Goal: Task Accomplishment & Management: Use online tool/utility

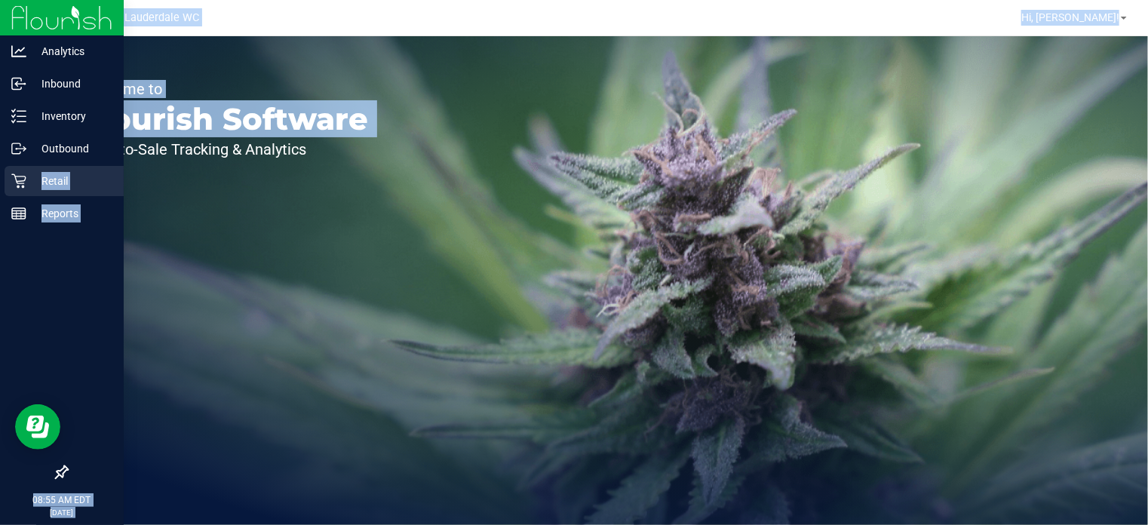
drag, startPoint x: 37, startPoint y: 178, endPoint x: 0, endPoint y: 180, distance: 37.0
click at [0, 180] on div "Analytics Inbound Inventory Outbound Retail Reports 08:55 AM EDT [DATE] 08/23 F…" at bounding box center [574, 262] width 1148 height 525
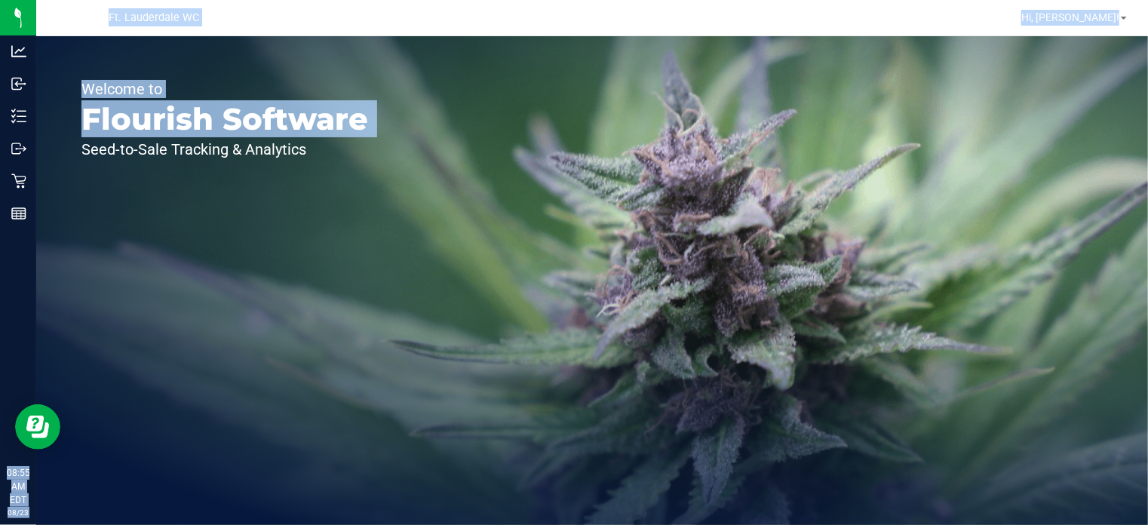
drag, startPoint x: 14, startPoint y: 171, endPoint x: 211, endPoint y: 153, distance: 197.7
click at [211, 153] on p "Seed-to-Sale Tracking & Analytics" at bounding box center [224, 149] width 287 height 15
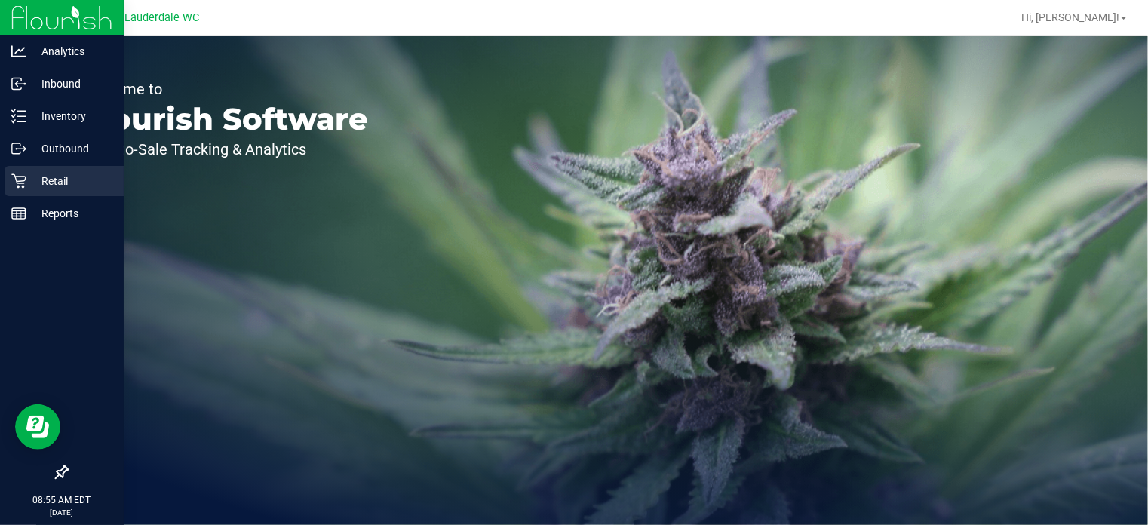
click at [10, 185] on div "Retail" at bounding box center [64, 181] width 119 height 30
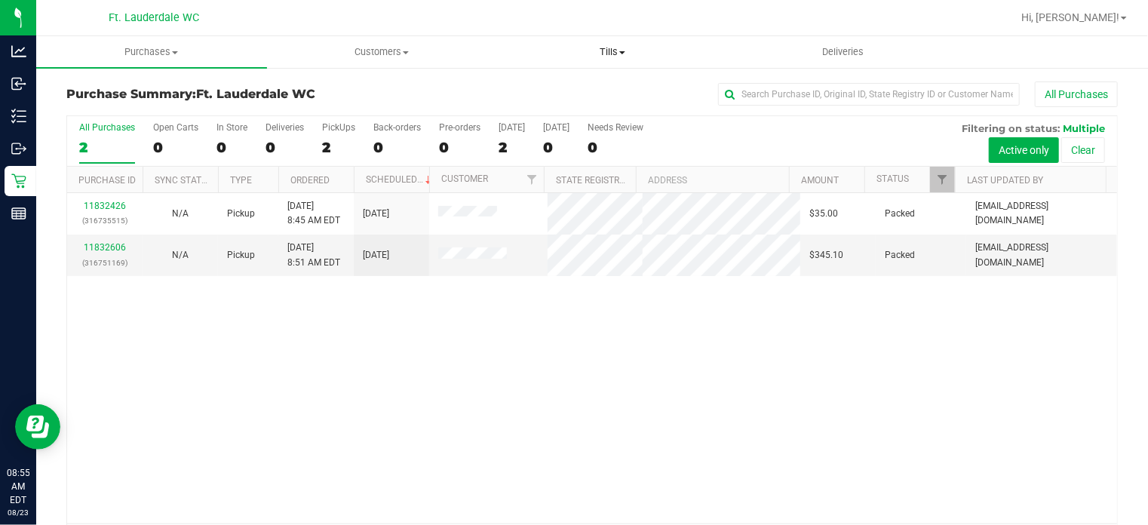
click at [594, 50] on span "Tills" at bounding box center [612, 52] width 229 height 14
click at [608, 89] on li "Manage tills" at bounding box center [612, 91] width 231 height 18
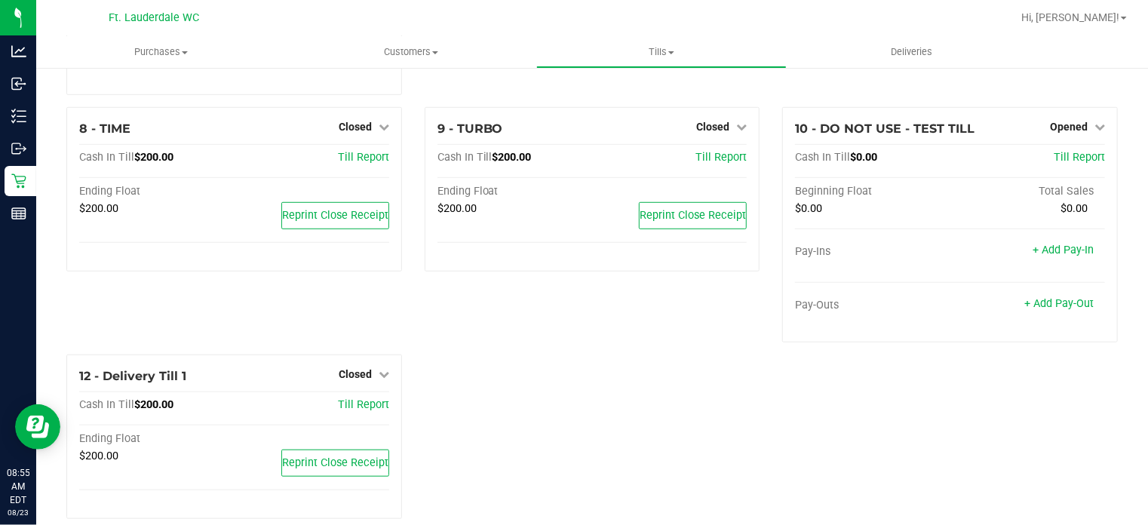
scroll to position [497, 0]
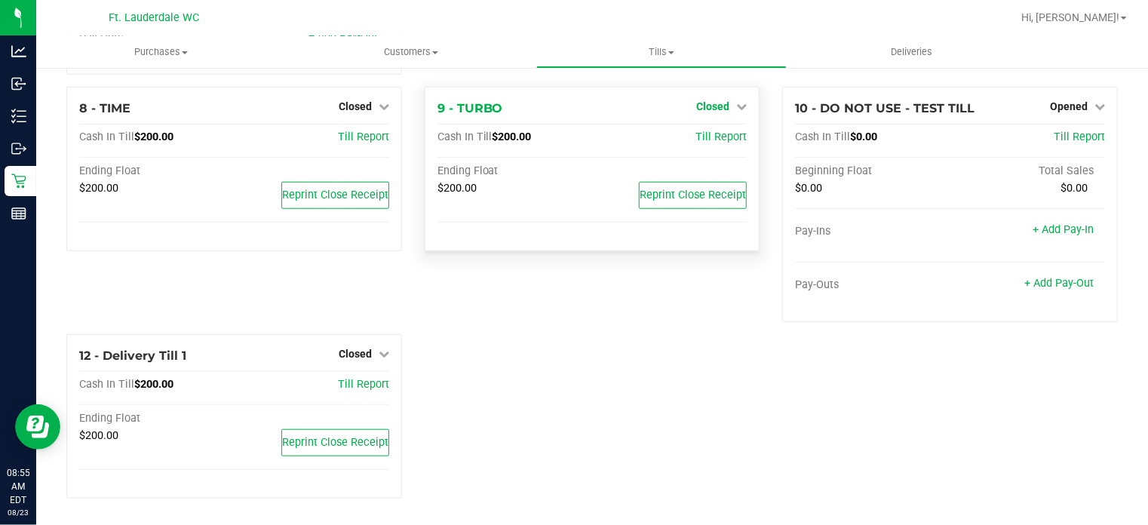
click at [705, 104] on span "Closed" at bounding box center [712, 106] width 33 height 12
click at [699, 124] on div "Open Till" at bounding box center [712, 140] width 113 height 45
click at [698, 129] on div "Open Till" at bounding box center [713, 137] width 112 height 19
click at [698, 133] on link "Open Till" at bounding box center [712, 137] width 40 height 12
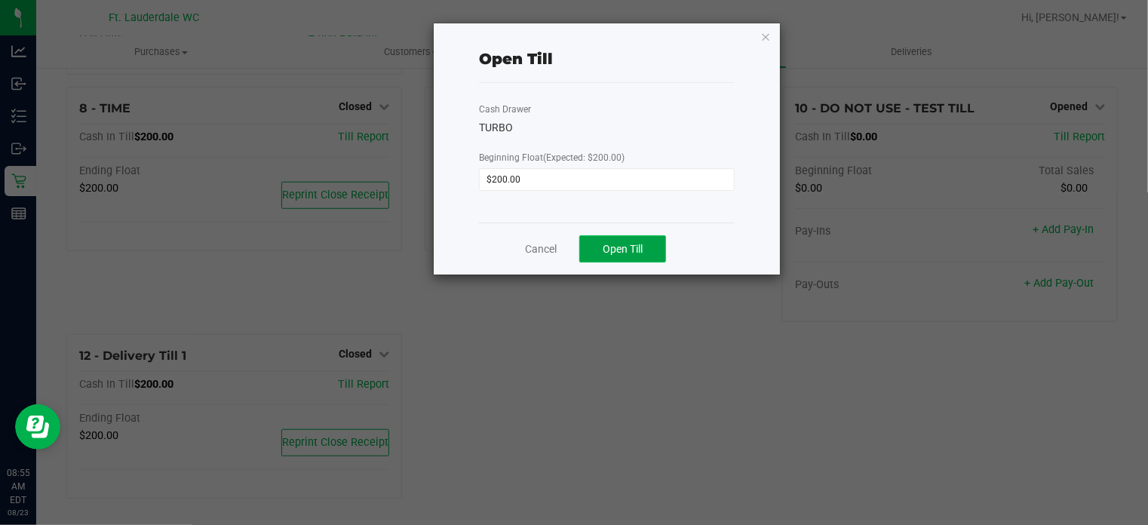
click at [657, 244] on button "Open Till" at bounding box center [622, 248] width 87 height 27
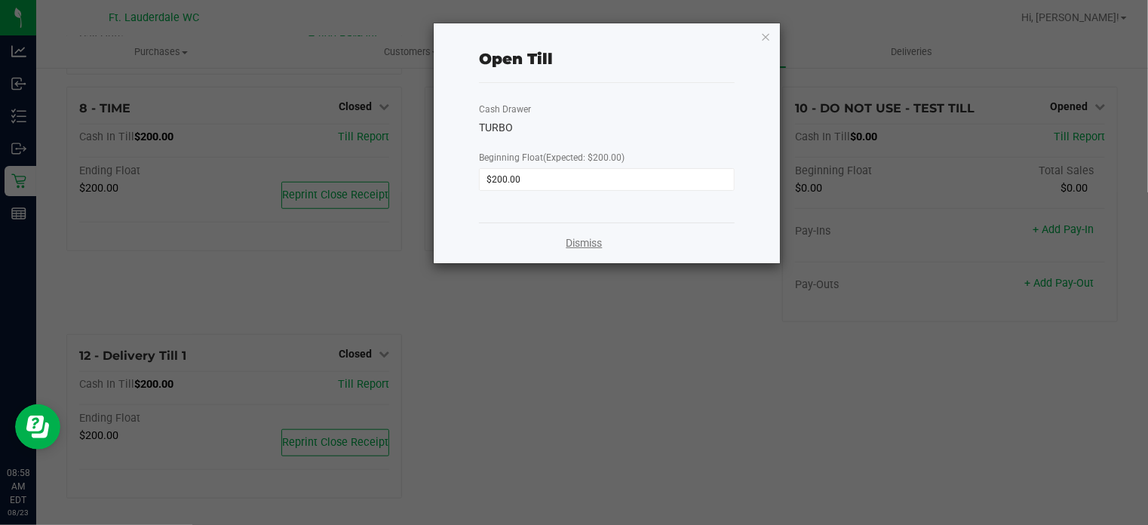
drag, startPoint x: 588, startPoint y: 256, endPoint x: 575, endPoint y: 245, distance: 17.7
click at [575, 245] on link "Dismiss" at bounding box center [584, 243] width 36 height 16
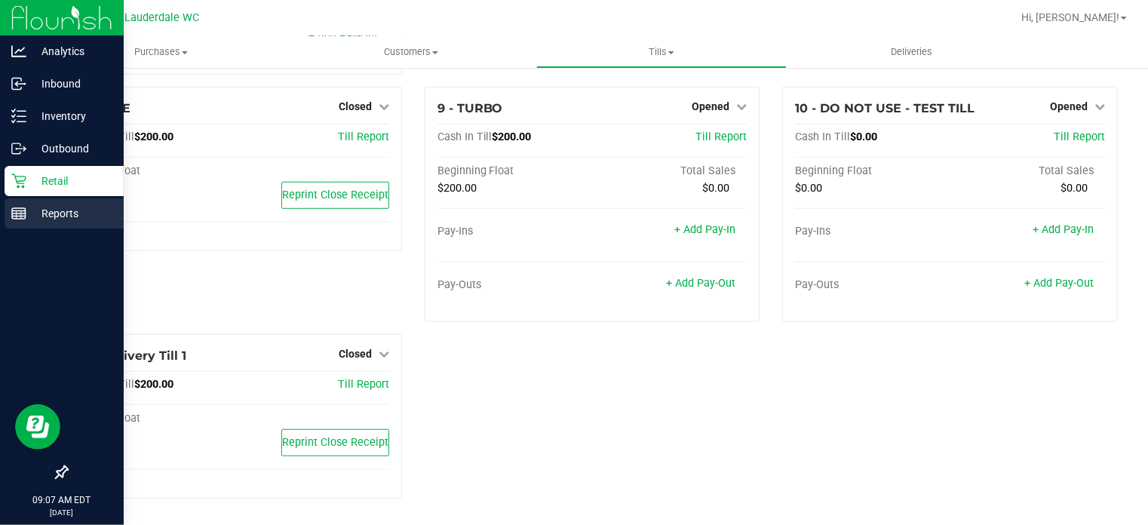
click at [45, 222] on p "Reports" at bounding box center [71, 213] width 91 height 18
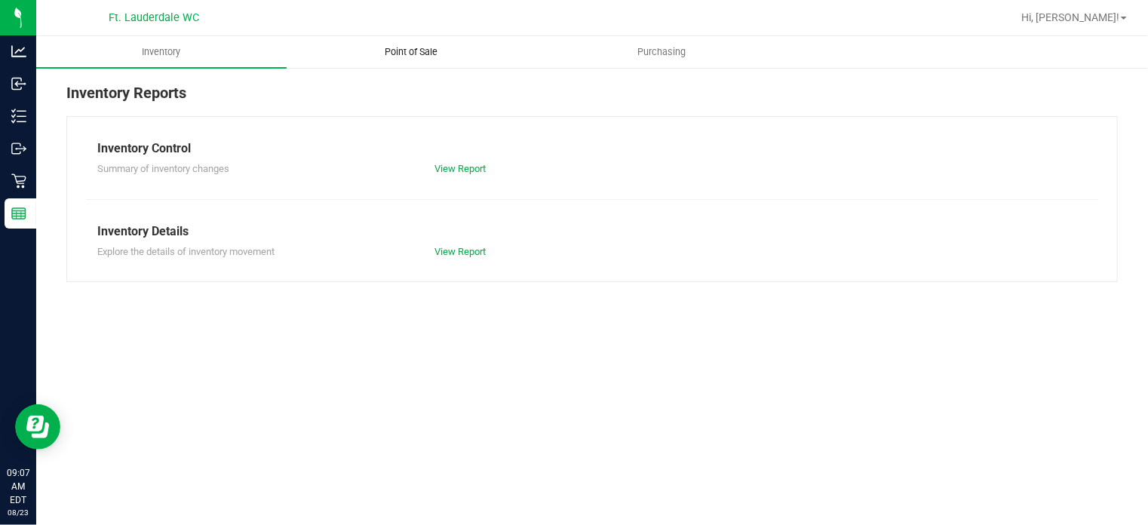
click at [444, 63] on uib-tab-heading "Point of Sale" at bounding box center [411, 52] width 249 height 30
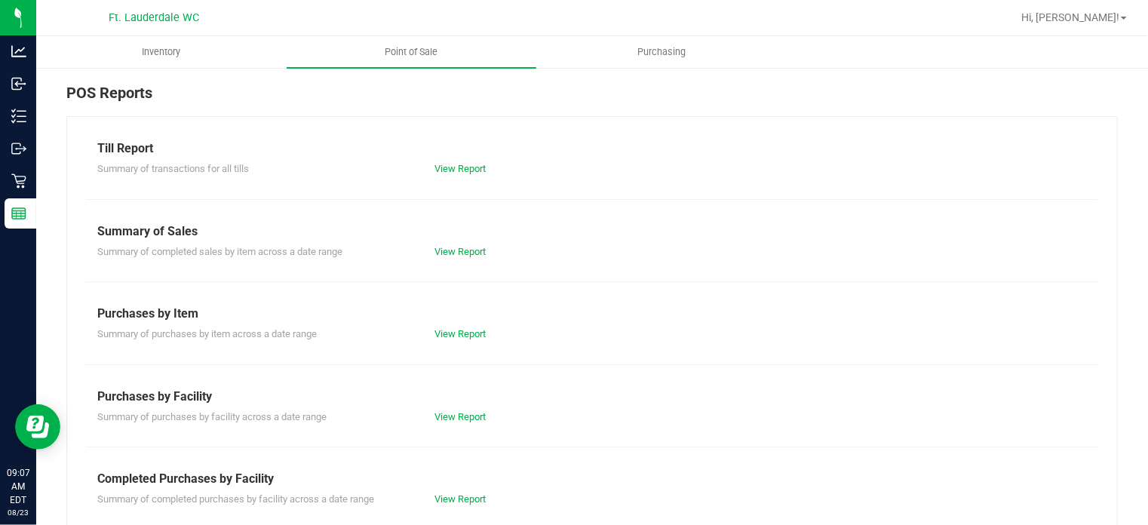
click at [38, 180] on div "POS Reports Till Report Summary of transactions for all tills View Report Summa…" at bounding box center [592, 429] width 1112 height 726
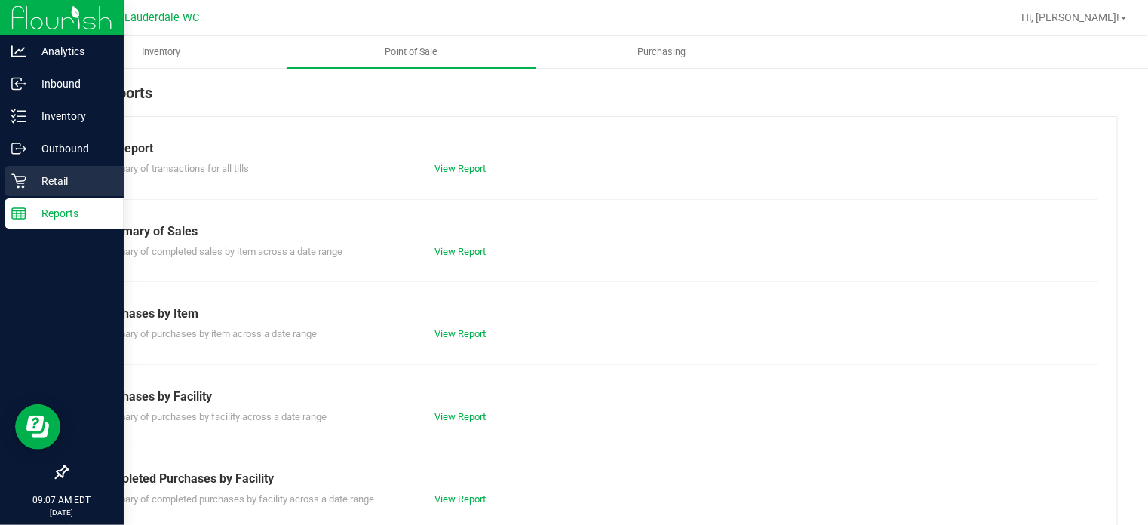
click at [20, 174] on icon at bounding box center [18, 180] width 15 height 15
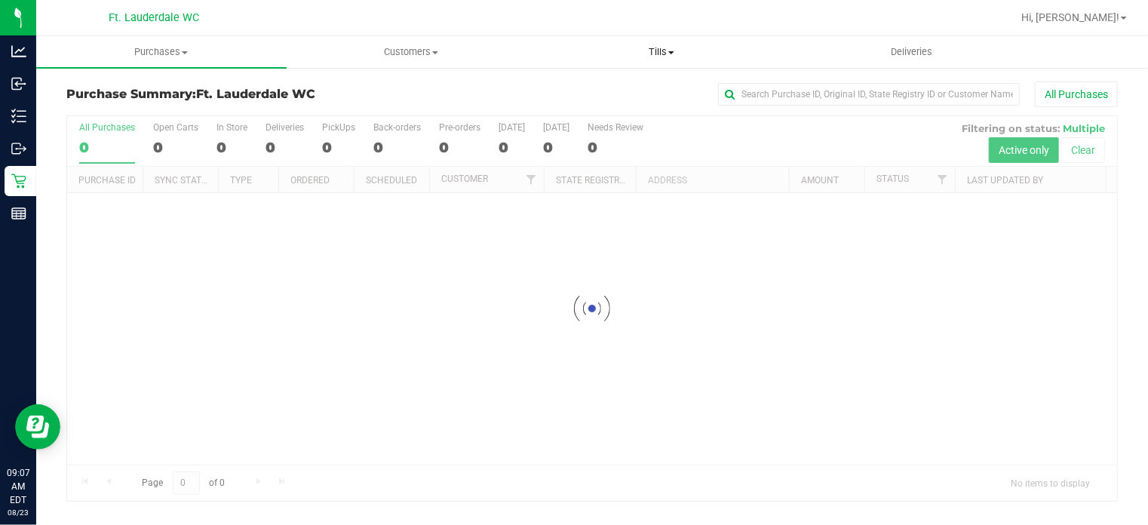
click at [670, 50] on span "Tills" at bounding box center [661, 52] width 249 height 14
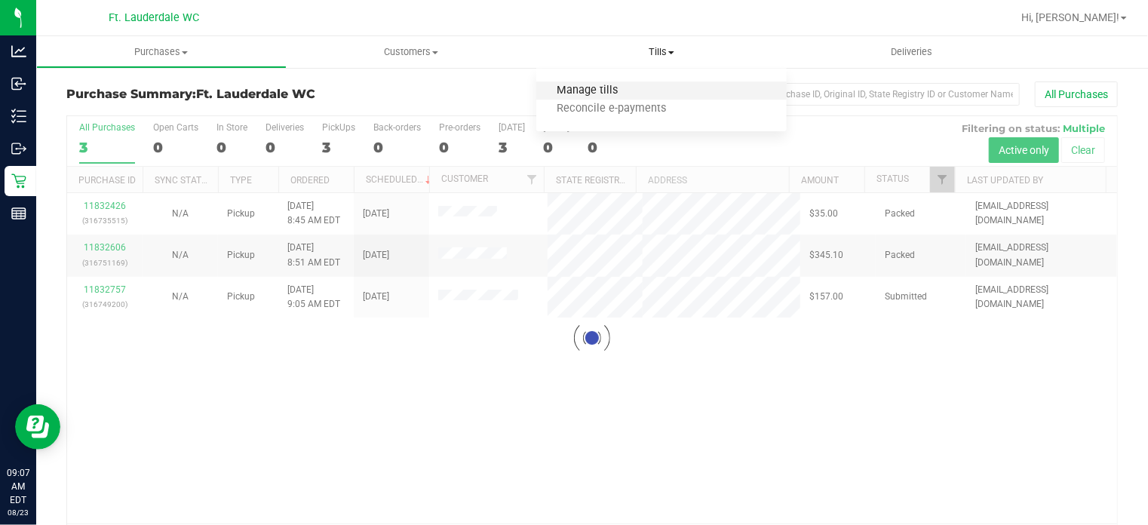
click at [610, 90] on span "Manage tills" at bounding box center [587, 90] width 102 height 13
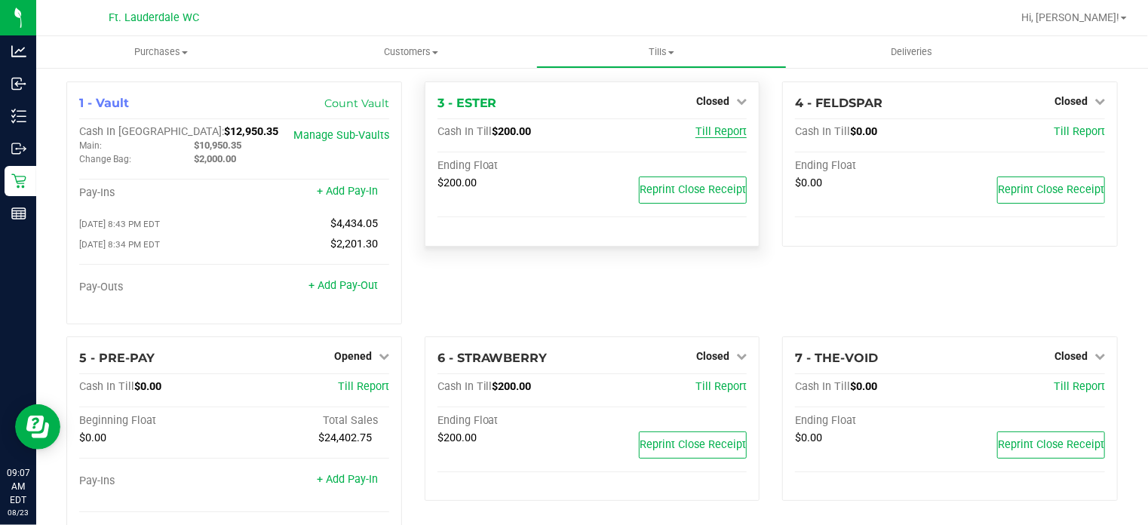
click at [706, 136] on span "Till Report" at bounding box center [720, 131] width 51 height 13
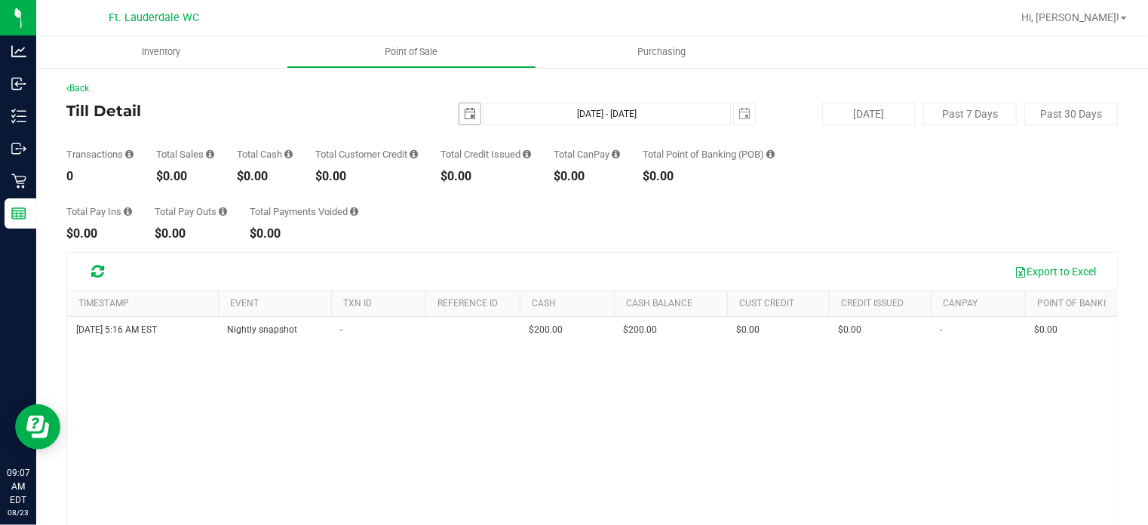
click at [464, 119] on span "select" at bounding box center [470, 114] width 12 height 12
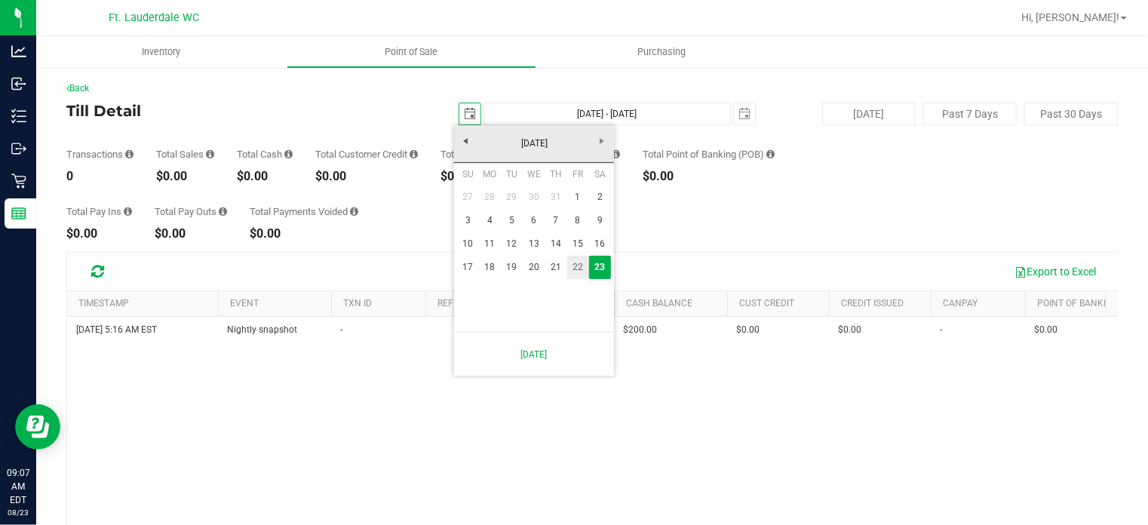
click at [579, 265] on link "22" at bounding box center [578, 267] width 22 height 23
type input "[DATE]"
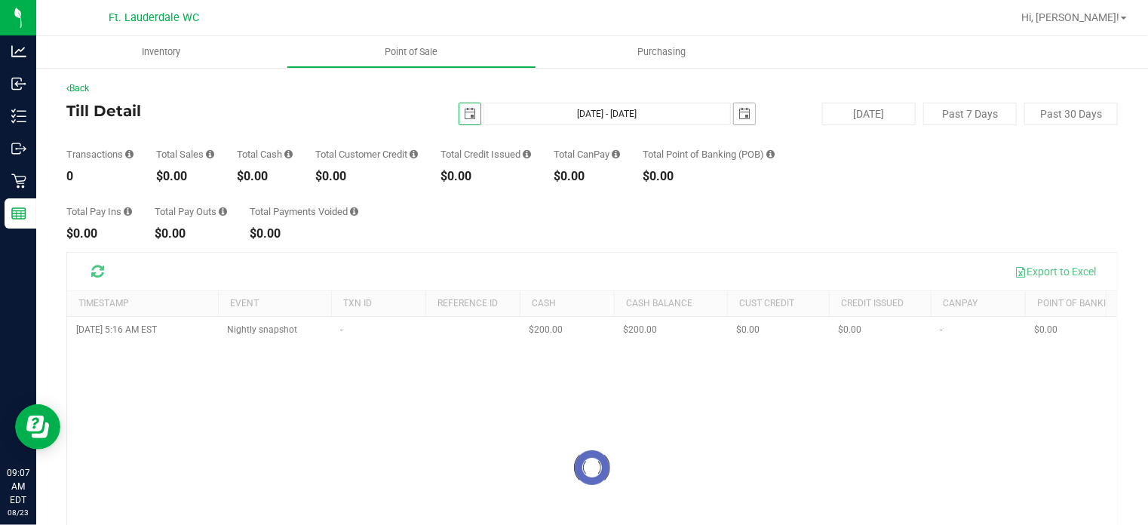
click at [739, 115] on span "select" at bounding box center [744, 114] width 12 height 12
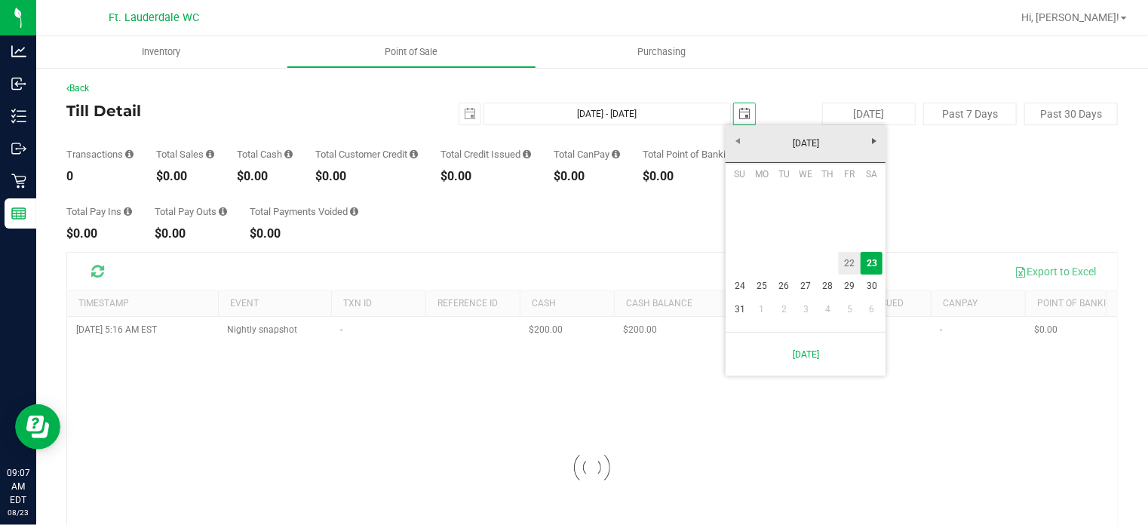
click at [851, 267] on link "22" at bounding box center [850, 263] width 22 height 23
type input "[DATE] - [DATE]"
type input "[DATE]"
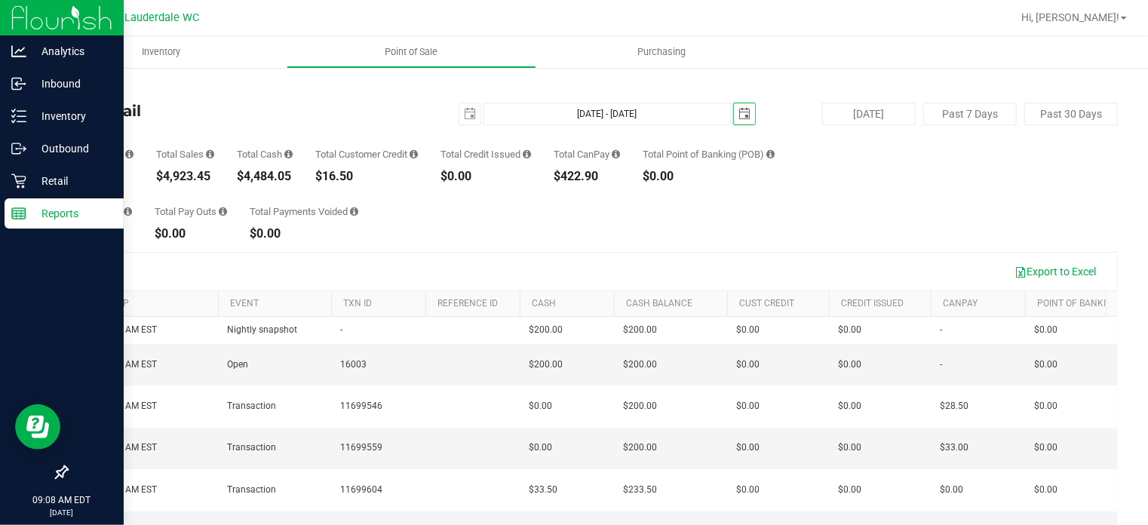
drag, startPoint x: 30, startPoint y: 216, endPoint x: 69, endPoint y: 204, distance: 40.8
click at [50, 207] on p "Reports" at bounding box center [71, 213] width 91 height 18
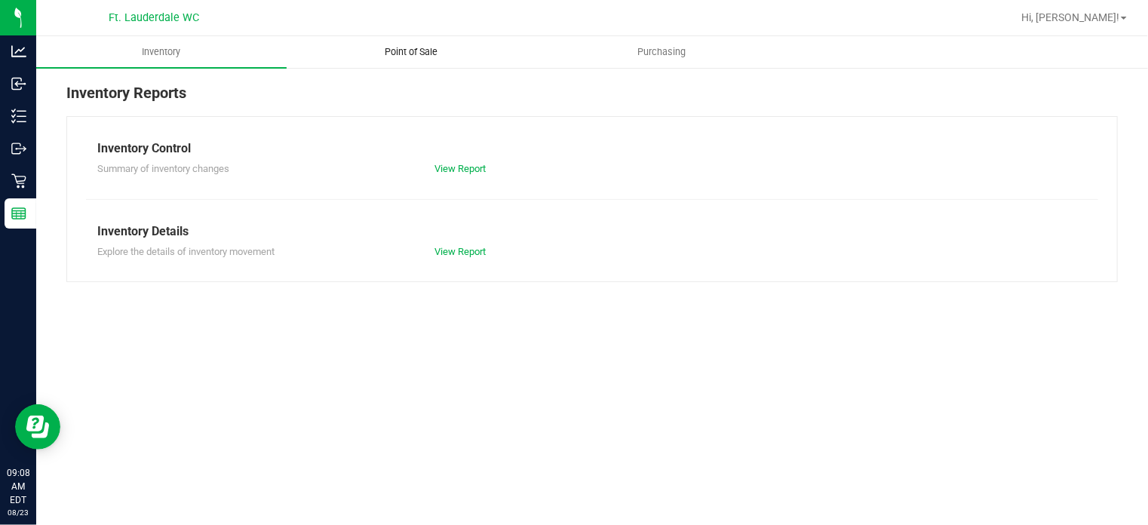
click at [370, 57] on span "Point of Sale" at bounding box center [411, 52] width 94 height 14
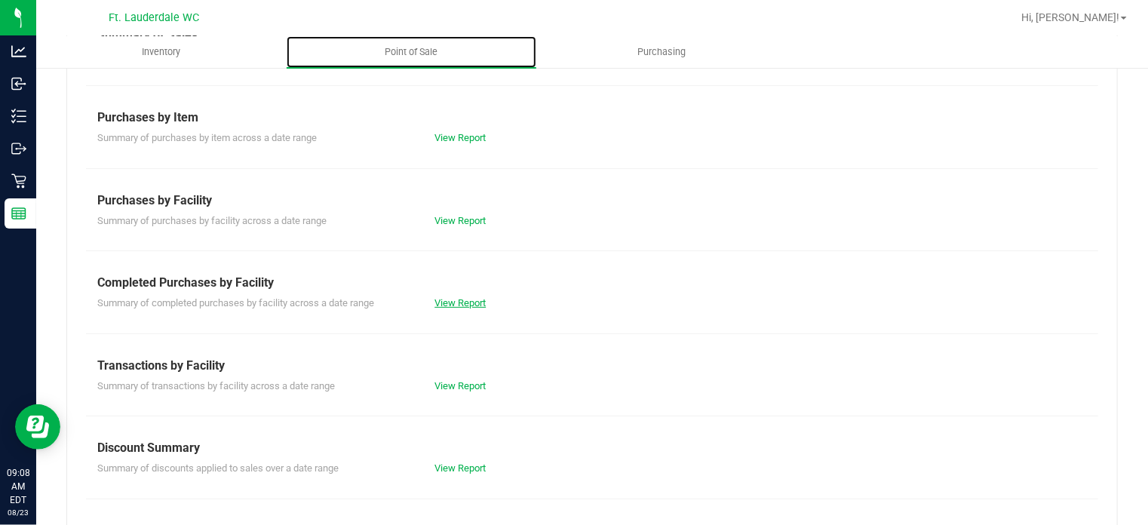
scroll to position [211, 0]
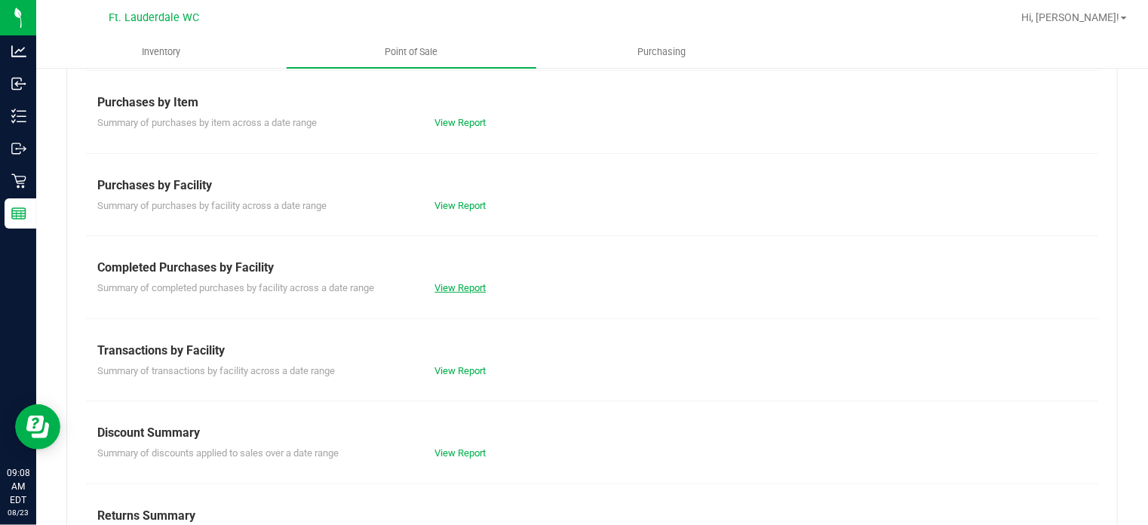
click at [471, 286] on link "View Report" at bounding box center [459, 287] width 51 height 11
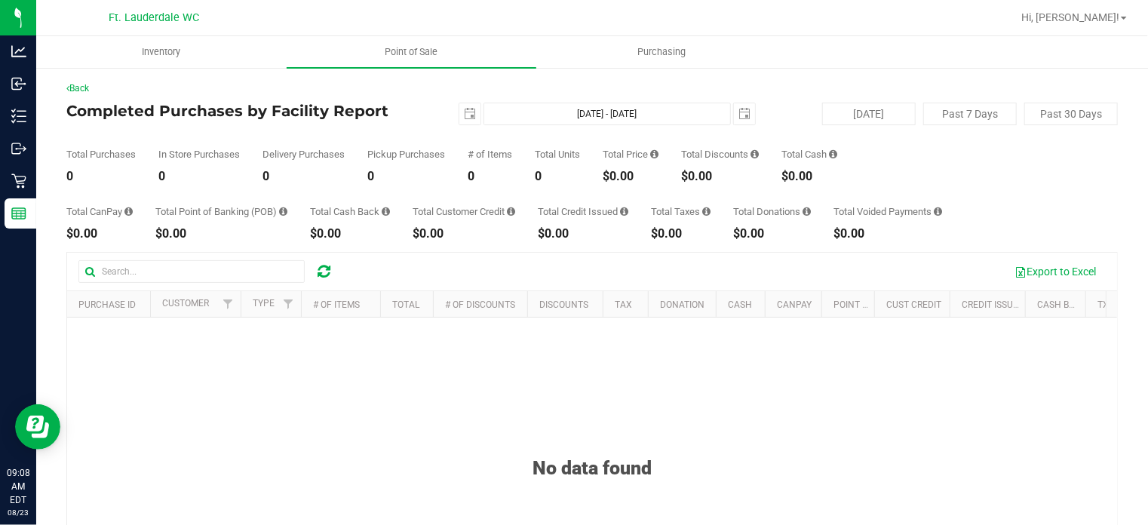
click at [36, 213] on div "Back Completed Purchases by Facility Report [DATE] [DATE] - [DATE] [DATE] [DATE…" at bounding box center [592, 383] width 1112 height 634
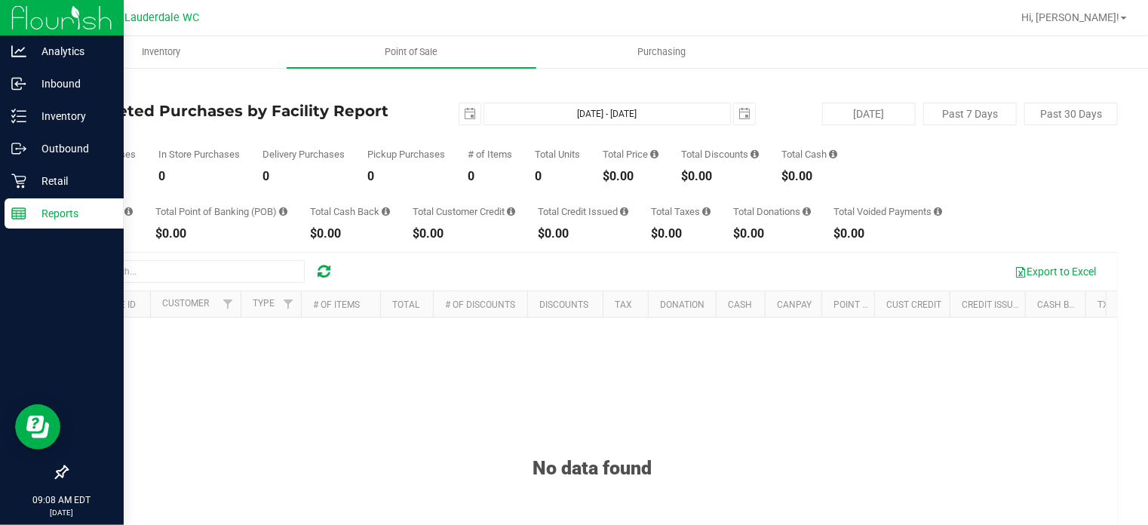
click at [29, 213] on p "Reports" at bounding box center [71, 213] width 91 height 18
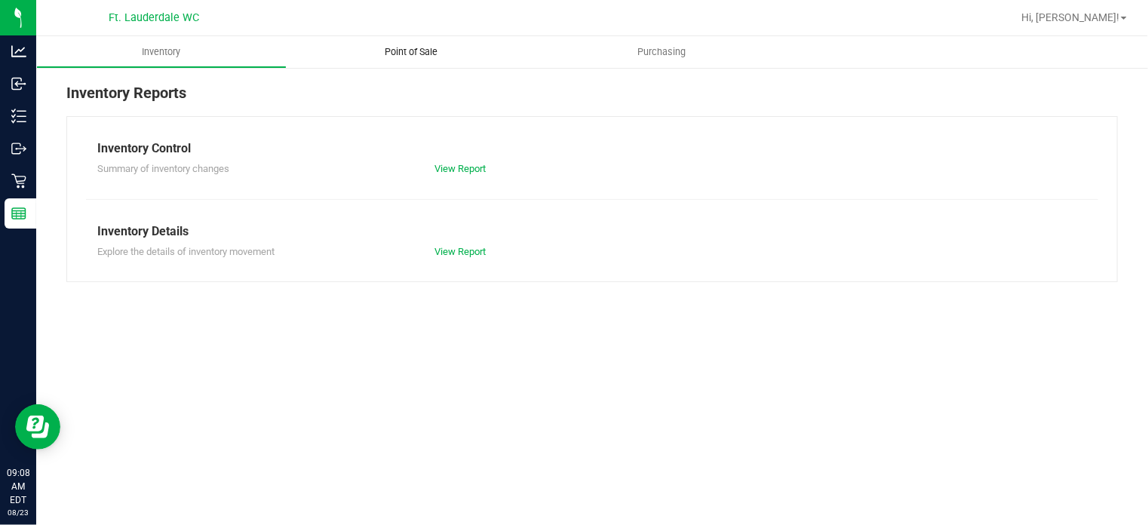
click at [410, 60] on uib-tab-heading "Point of Sale" at bounding box center [412, 52] width 250 height 32
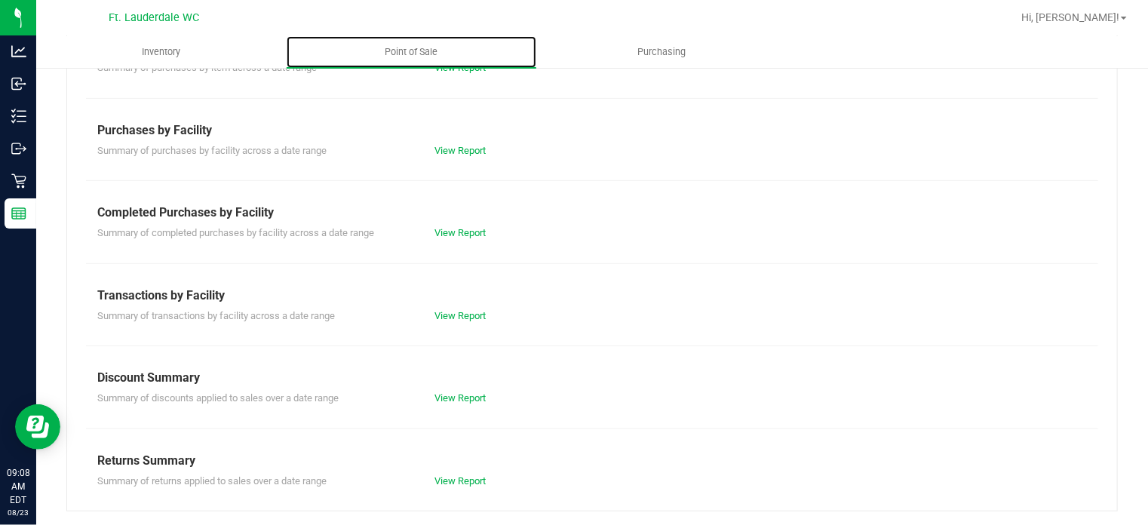
scroll to position [266, 0]
click at [474, 312] on link "View Report" at bounding box center [459, 316] width 51 height 11
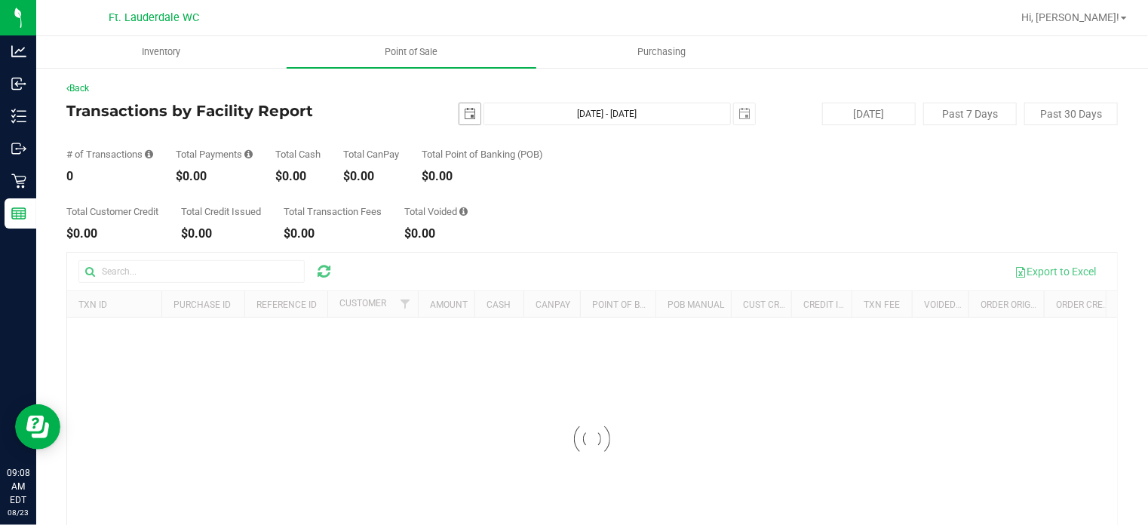
click at [462, 121] on span "select" at bounding box center [469, 113] width 21 height 21
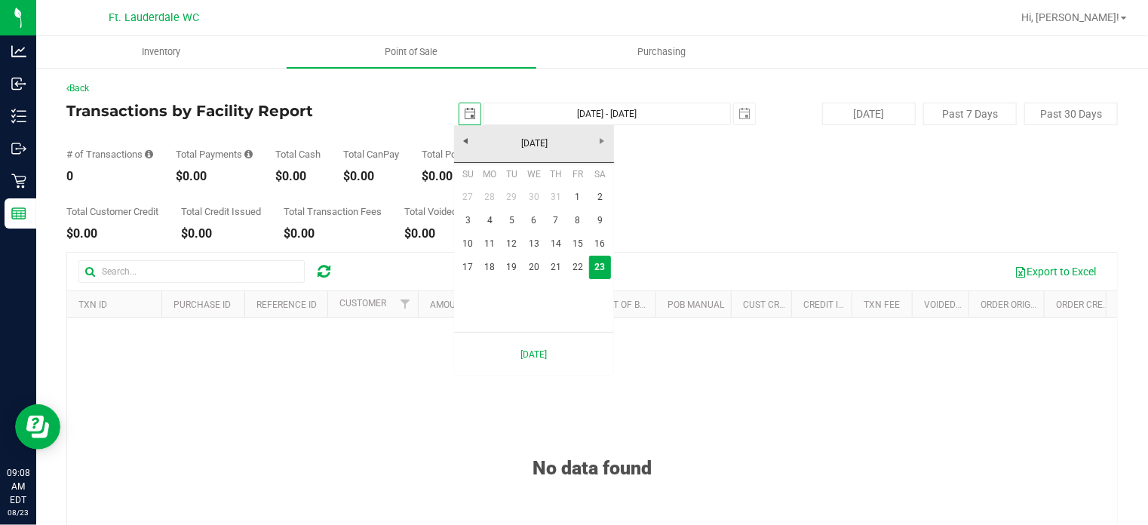
scroll to position [0, 37]
click at [575, 257] on link "22" at bounding box center [578, 267] width 22 height 23
type input "[DATE]"
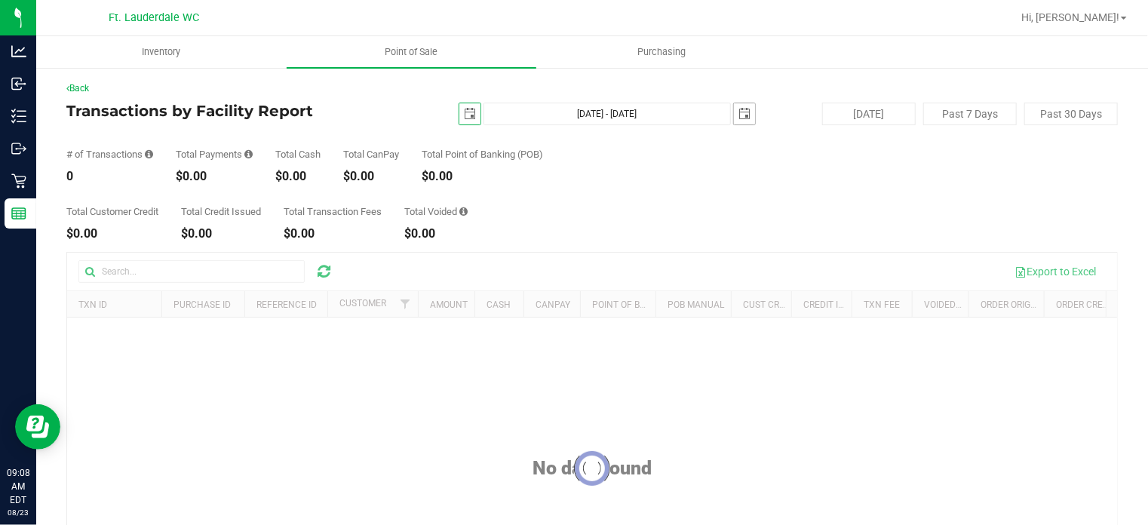
click at [738, 115] on span "select" at bounding box center [744, 114] width 12 height 12
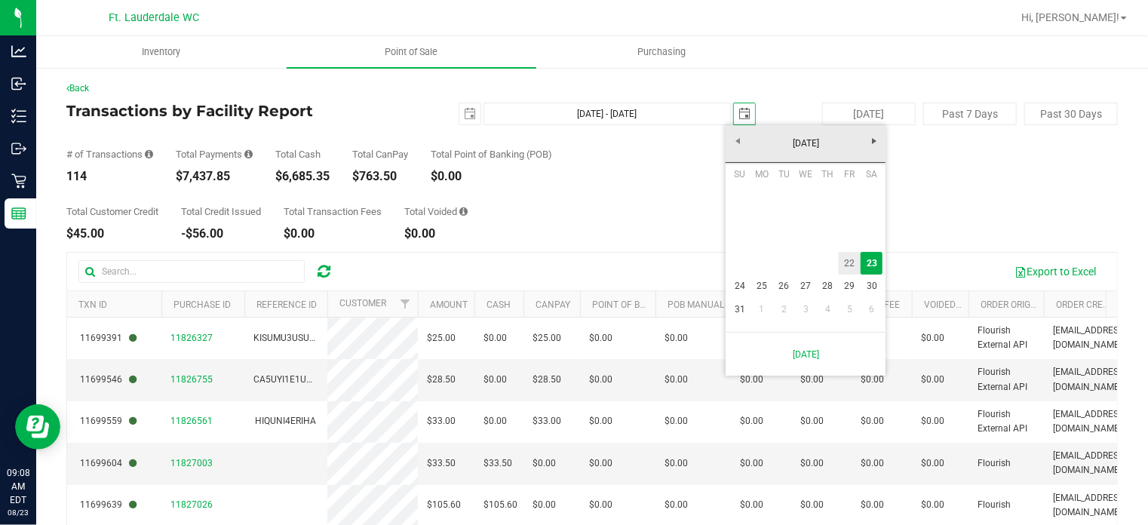
click at [851, 265] on link "22" at bounding box center [850, 263] width 22 height 23
type input "[DATE] - [DATE]"
type input "[DATE]"
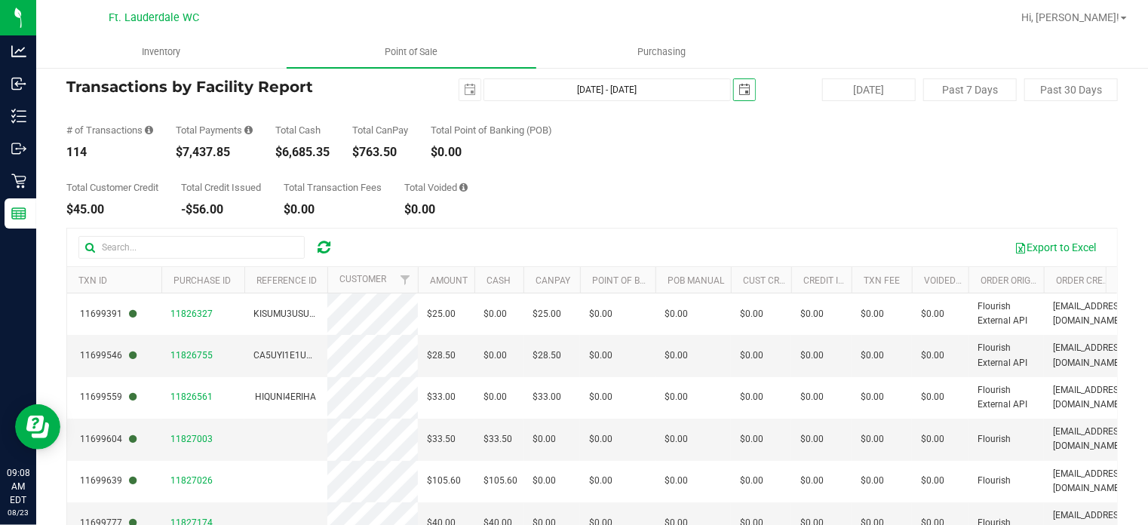
scroll to position [22, 0]
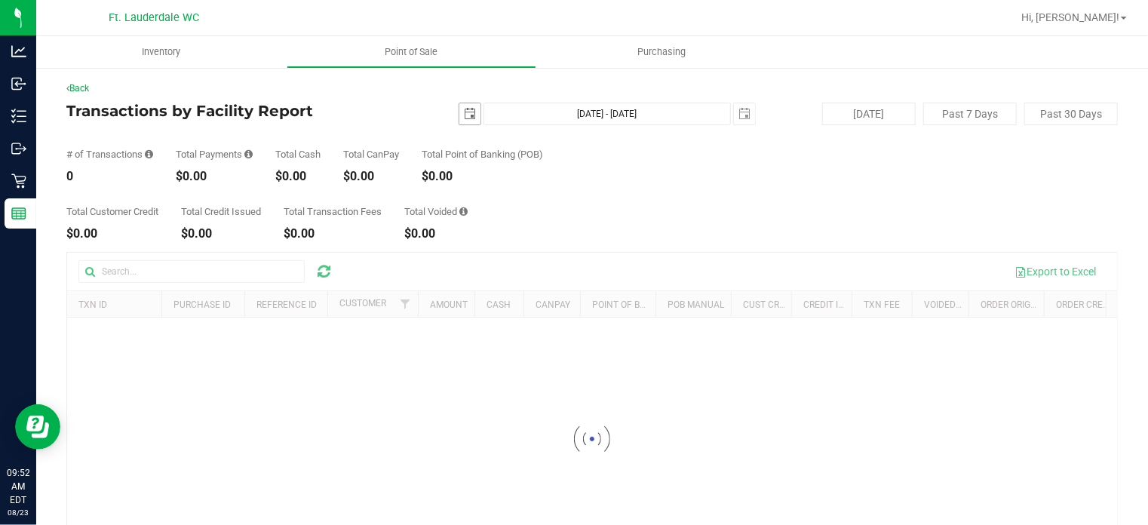
click at [468, 104] on span "select" at bounding box center [469, 113] width 21 height 21
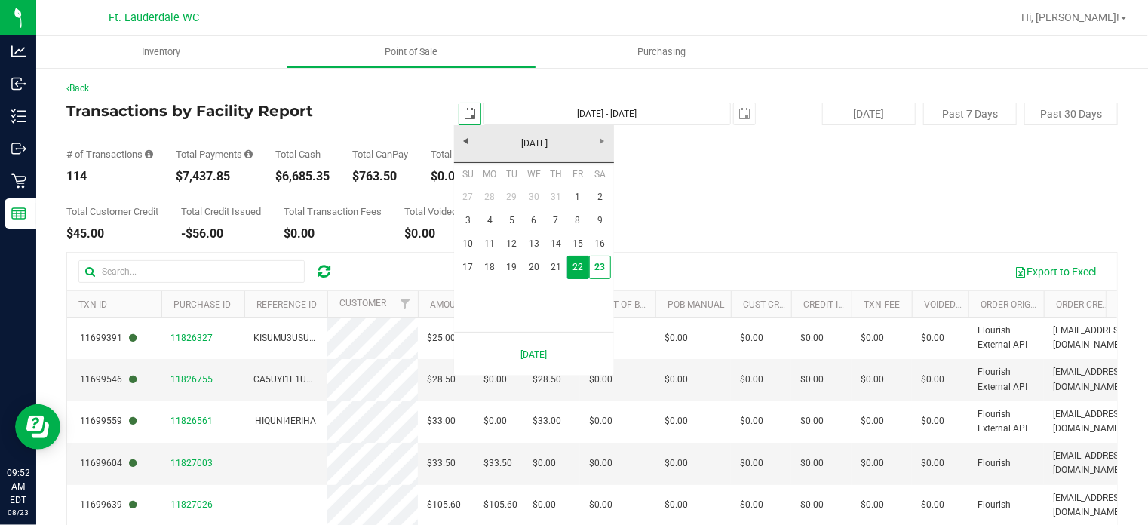
scroll to position [0, 37]
click at [606, 268] on link "23" at bounding box center [600, 267] width 22 height 23
type input "[DATE]"
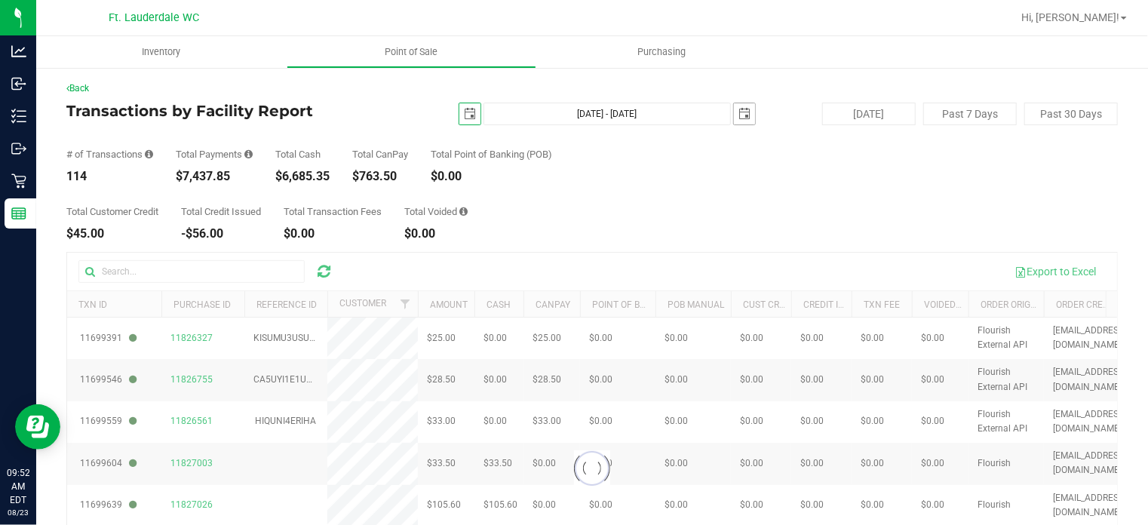
click at [744, 106] on span "select" at bounding box center [744, 113] width 21 height 21
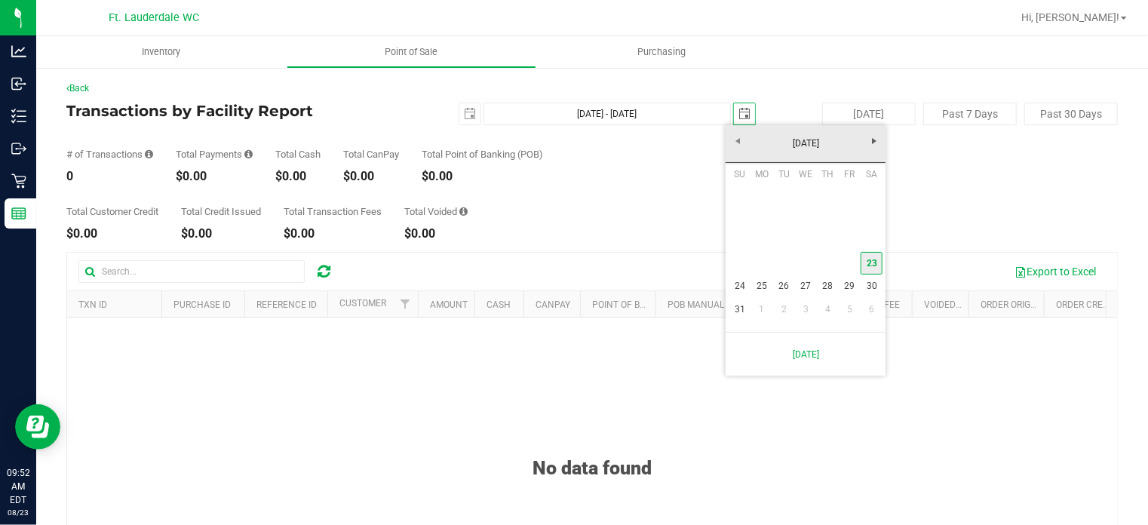
click at [866, 263] on link "23" at bounding box center [872, 263] width 22 height 23
type input "[DATE] - [DATE]"
type input "[DATE]"
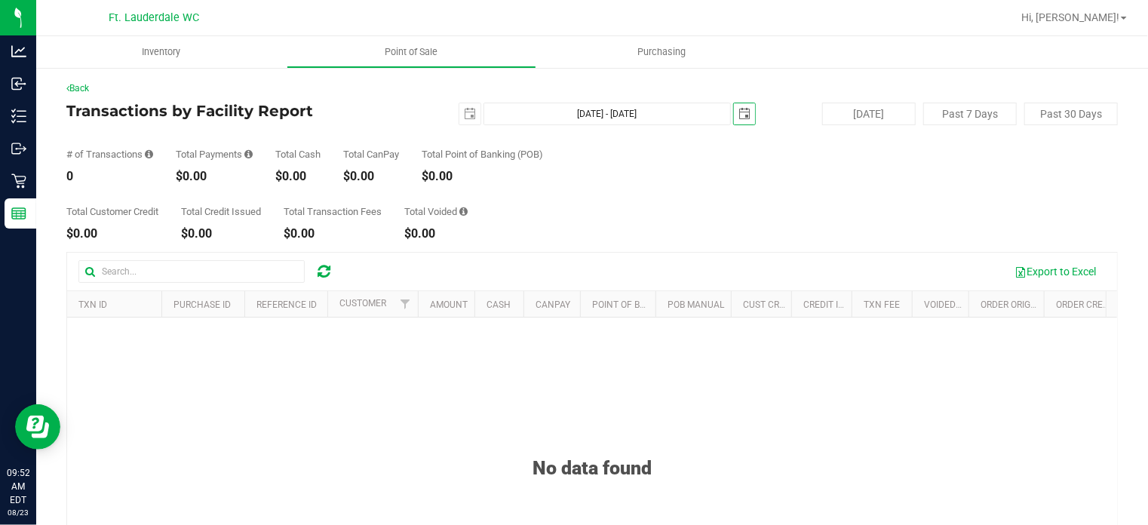
click at [863, 201] on div "Total Customer Credit $0.00 Total Credit Issued $0.00 Total Transaction Fees $0…" at bounding box center [591, 211] width 1051 height 57
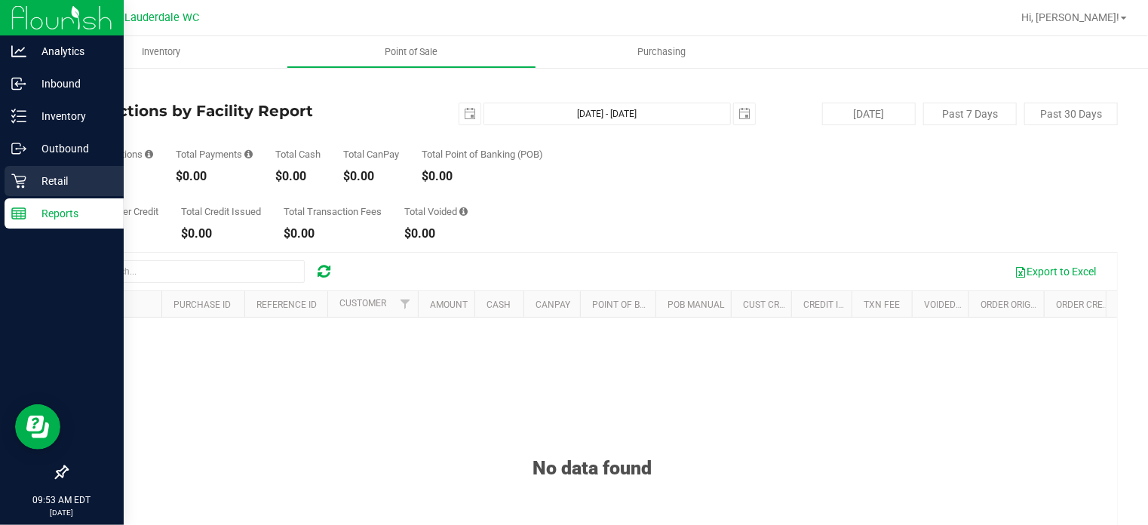
click at [12, 180] on icon at bounding box center [18, 180] width 15 height 15
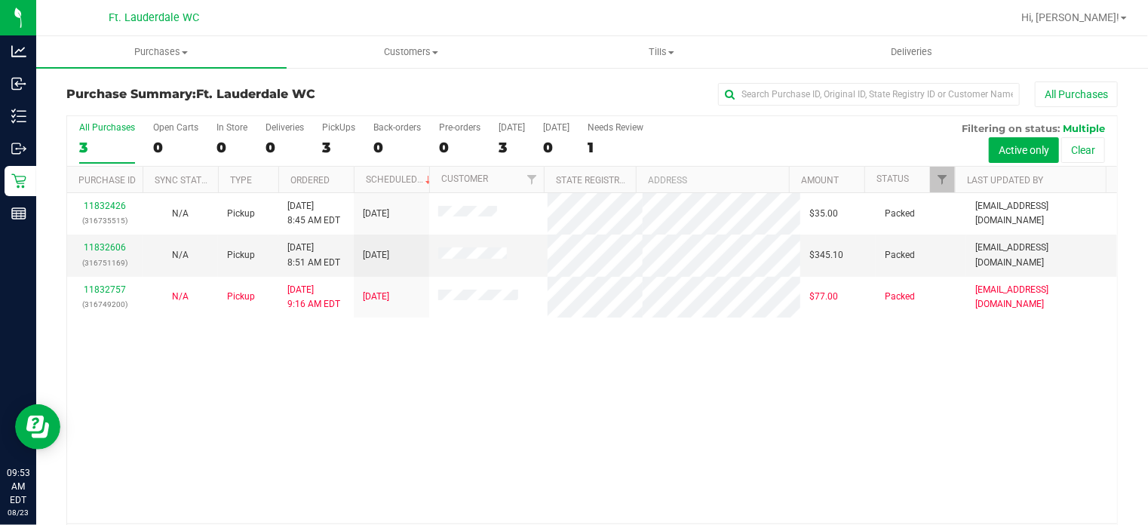
click at [631, 398] on div "11832426 (316735515) N/A Pickup [DATE] 8:45 AM EDT 8/23/2025 $35.00 Packed [EMA…" at bounding box center [592, 358] width 1050 height 330
click at [336, 148] on div "3" at bounding box center [338, 147] width 33 height 17
click at [0, 0] on input "PickUps 3" at bounding box center [0, 0] width 0 height 0
click at [625, 63] on uib-tab-heading "Tills Manage tills Reconcile e-payments" at bounding box center [661, 52] width 249 height 30
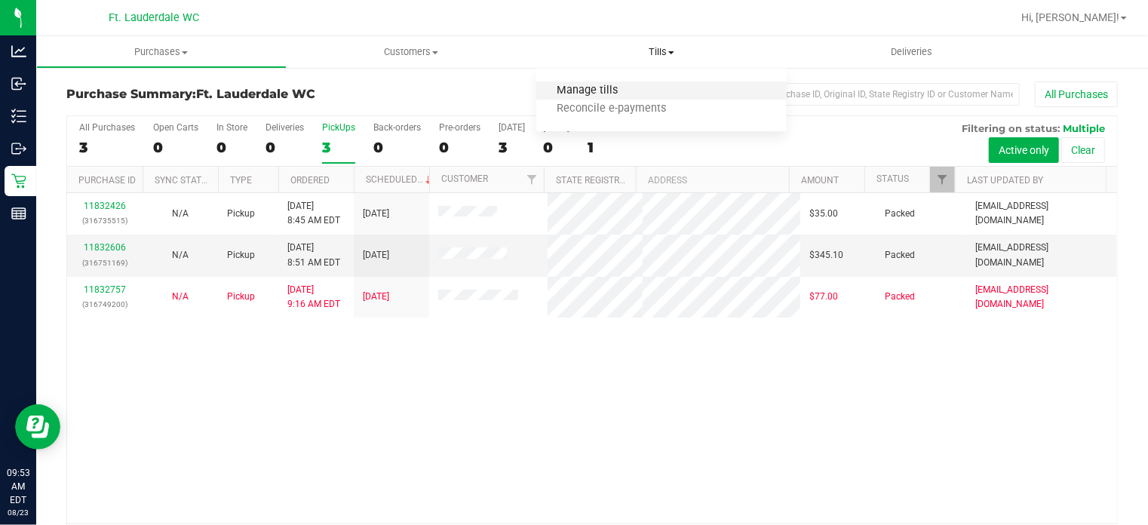
click at [631, 94] on span "Manage tills" at bounding box center [587, 90] width 102 height 13
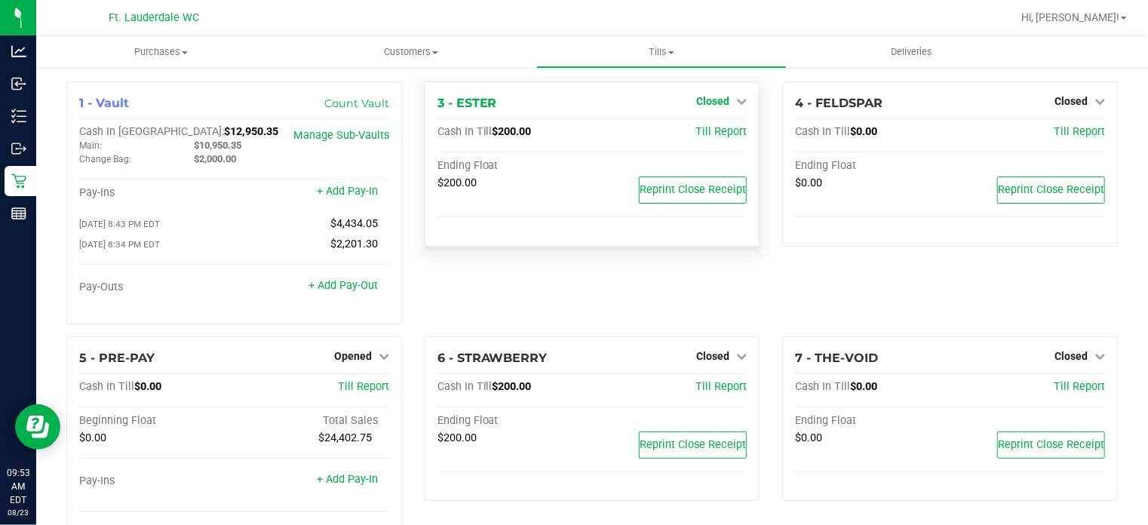
click at [717, 101] on span "Closed" at bounding box center [712, 101] width 33 height 12
click at [676, 282] on div "3 - ESTER Closed Open Till Cash In Till $200.00 Till Report Ending Float $200.0…" at bounding box center [592, 208] width 358 height 255
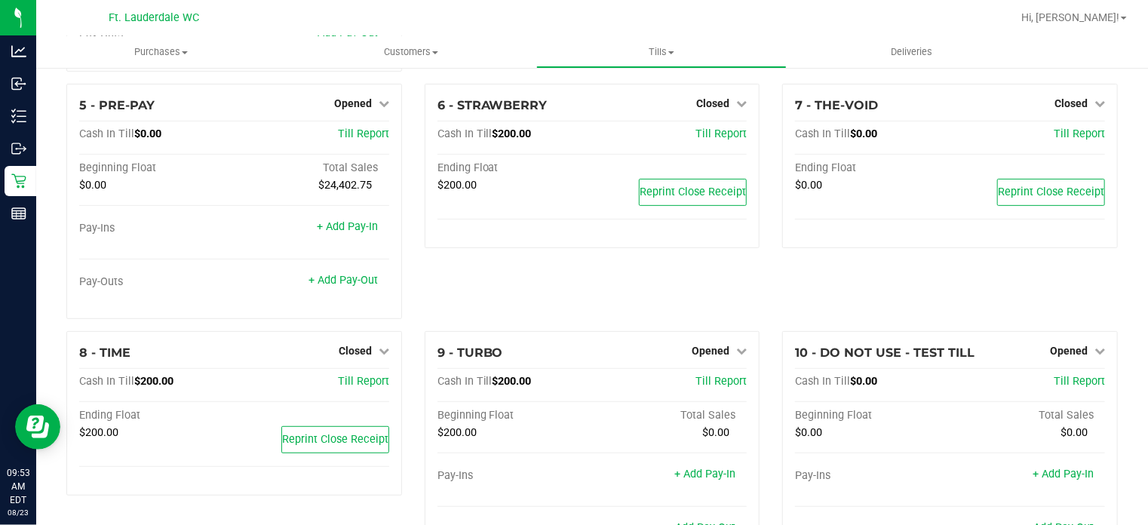
scroll to position [253, 0]
click at [341, 348] on span "Closed" at bounding box center [355, 350] width 33 height 12
click at [348, 379] on link "Open Till" at bounding box center [355, 381] width 40 height 12
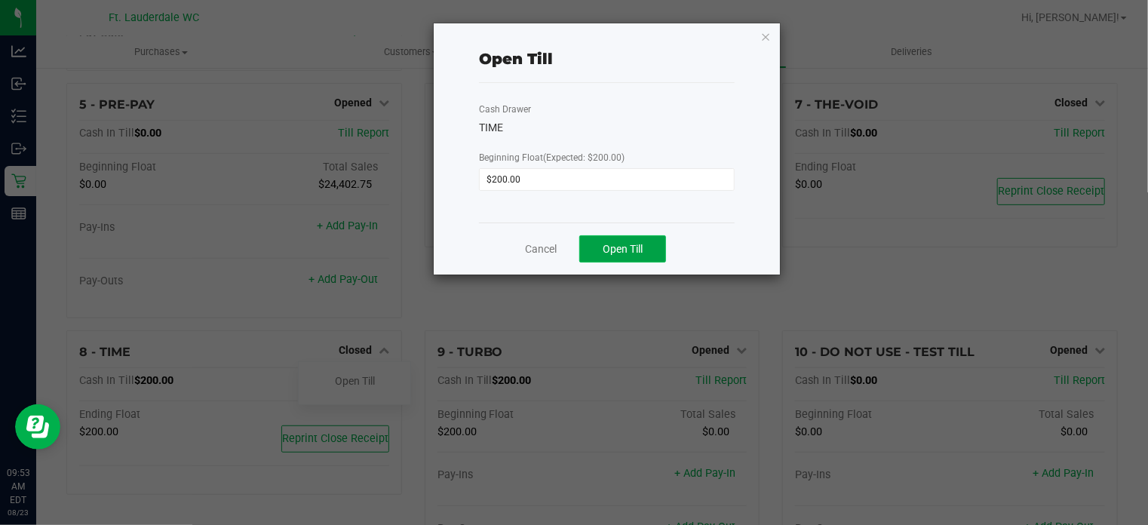
click at [623, 238] on button "Open Till" at bounding box center [622, 248] width 87 height 27
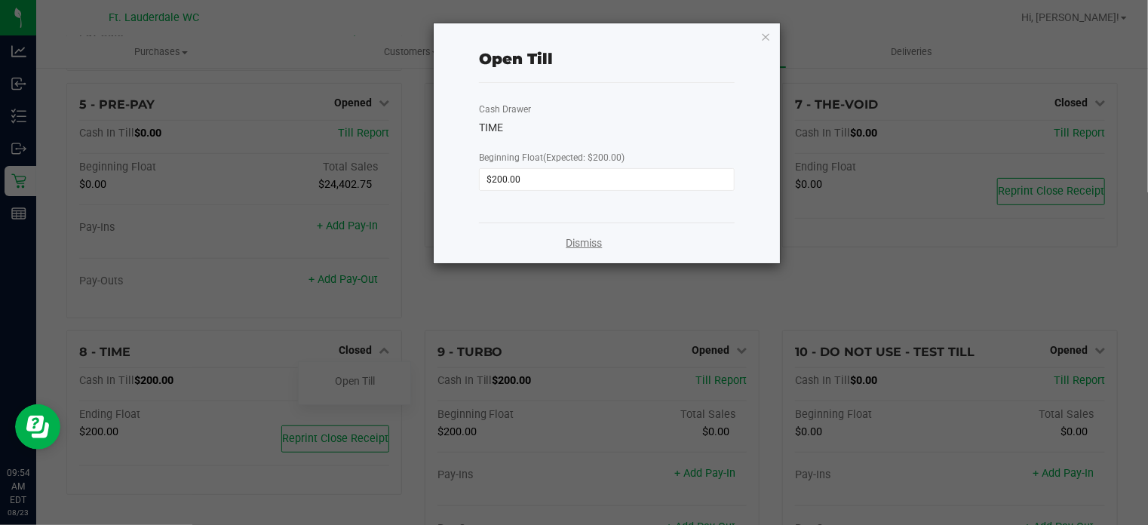
click at [591, 241] on link "Dismiss" at bounding box center [584, 243] width 36 height 16
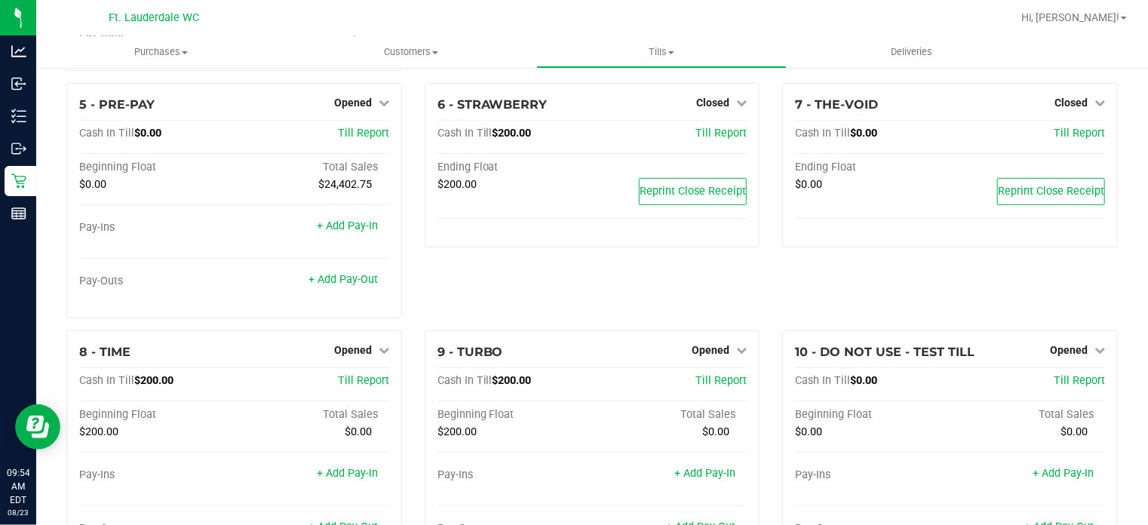
scroll to position [0, 0]
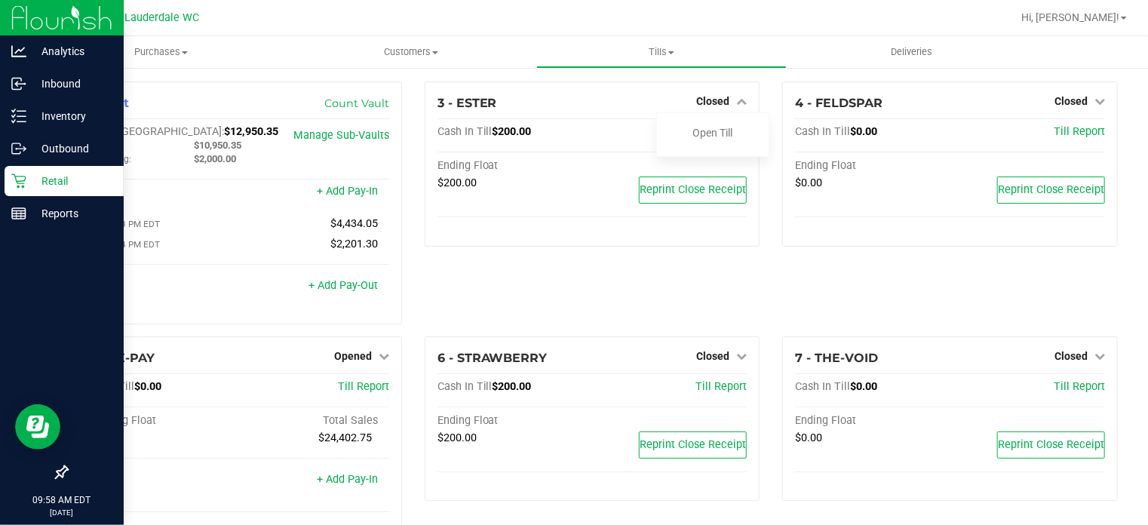
click at [13, 168] on div "Retail" at bounding box center [64, 181] width 119 height 30
